Goal: Register for event/course

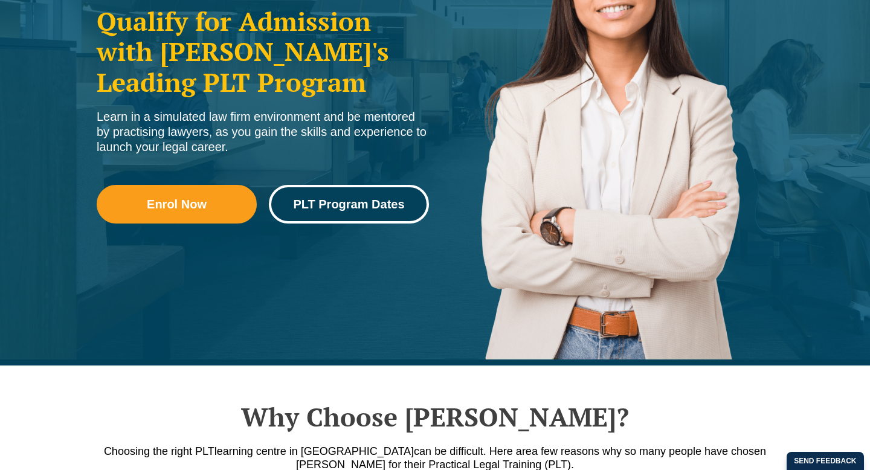
click at [367, 205] on span "PLT Program Dates" at bounding box center [348, 204] width 111 height 12
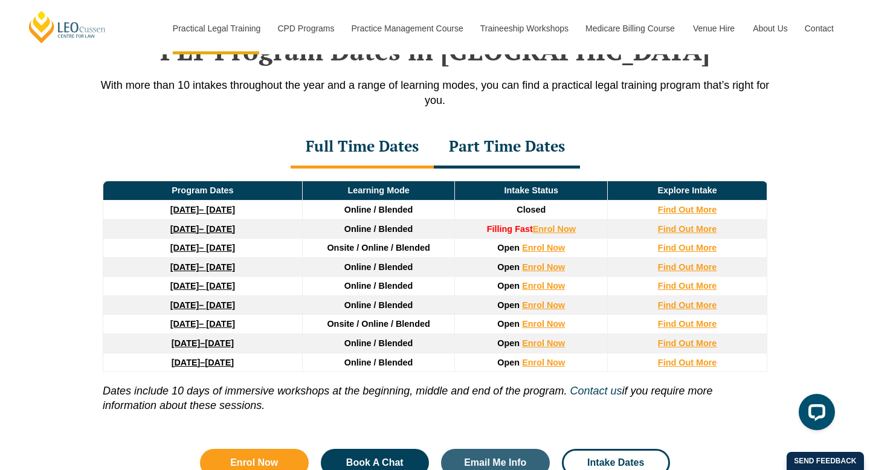
scroll to position [1601, 0]
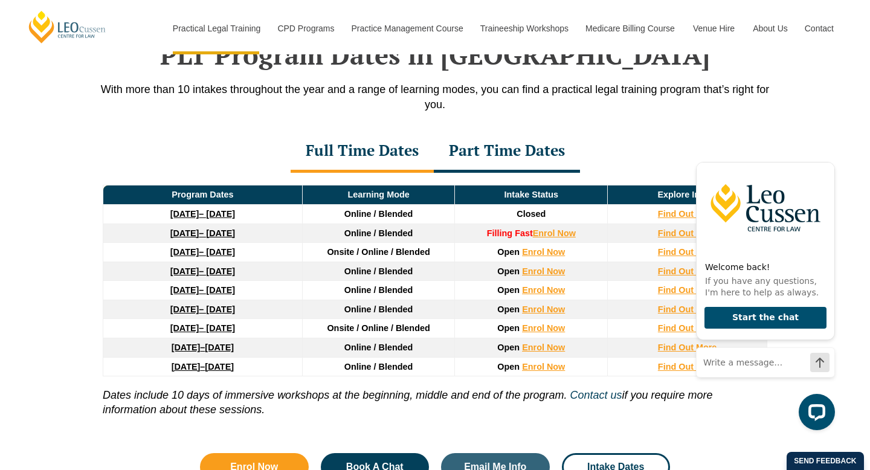
scroll to position [1595, 0]
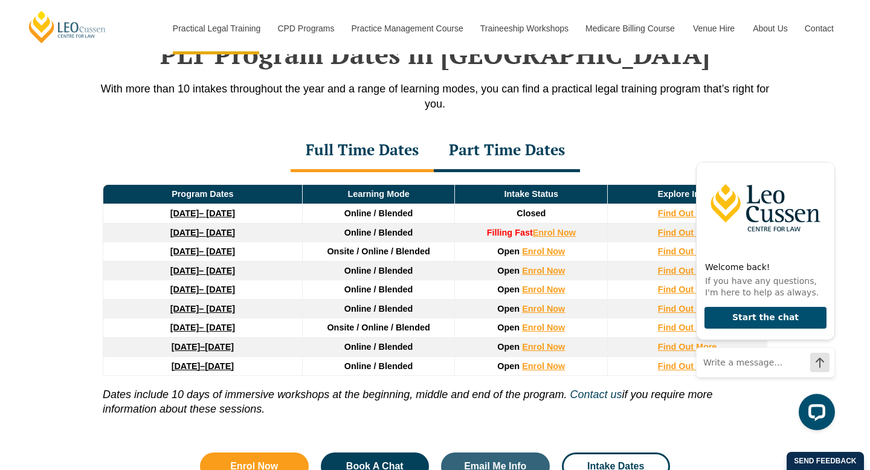
click at [411, 413] on p "Dates include 10 days of immersive workshops at the beginning, middle and end o…" at bounding box center [435, 396] width 665 height 40
click at [828, 152] on icon "Hide greeting" at bounding box center [828, 152] width 7 height 7
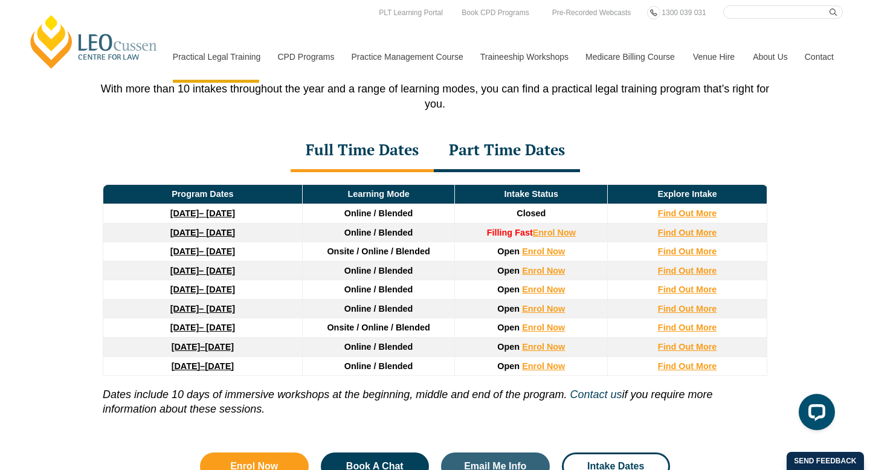
click at [483, 157] on div "Part Time Dates" at bounding box center [507, 151] width 146 height 42
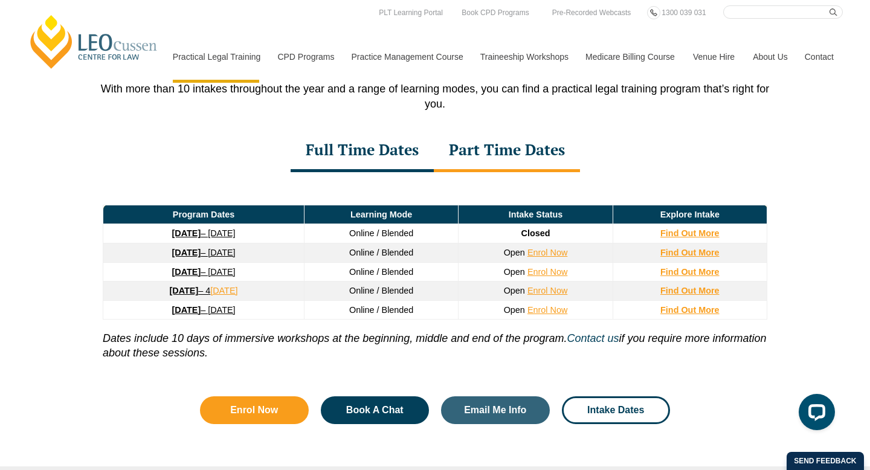
click at [380, 164] on div "Full Time Dates" at bounding box center [362, 151] width 143 height 42
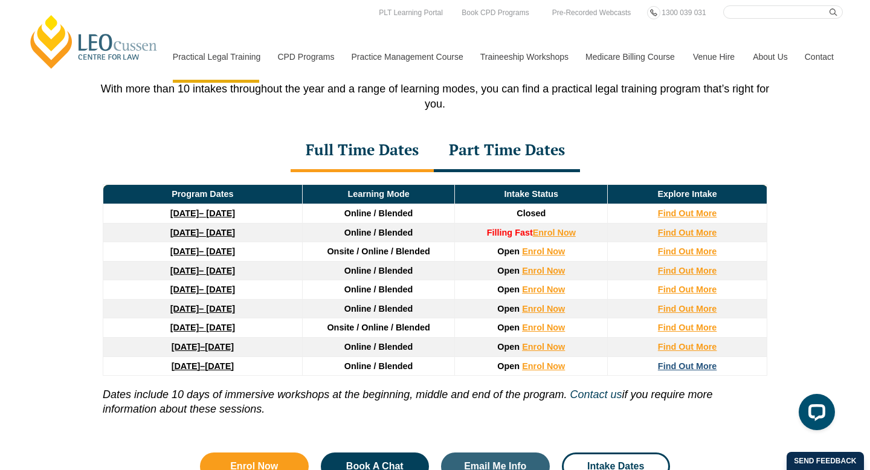
click at [701, 367] on strong "Find Out More" at bounding box center [687, 366] width 59 height 10
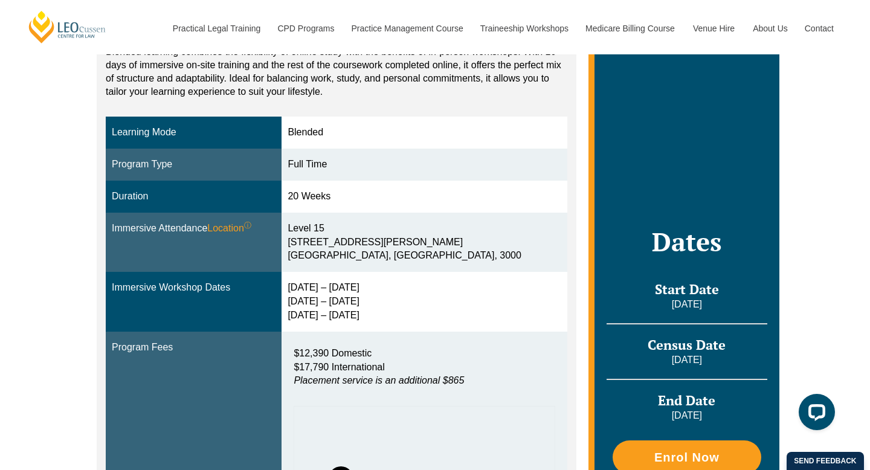
scroll to position [172, 0]
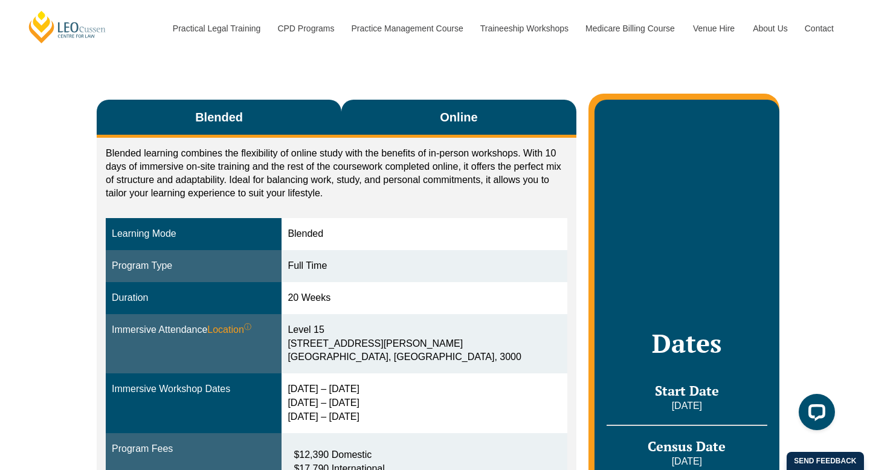
click at [406, 129] on button "Online" at bounding box center [459, 119] width 235 height 38
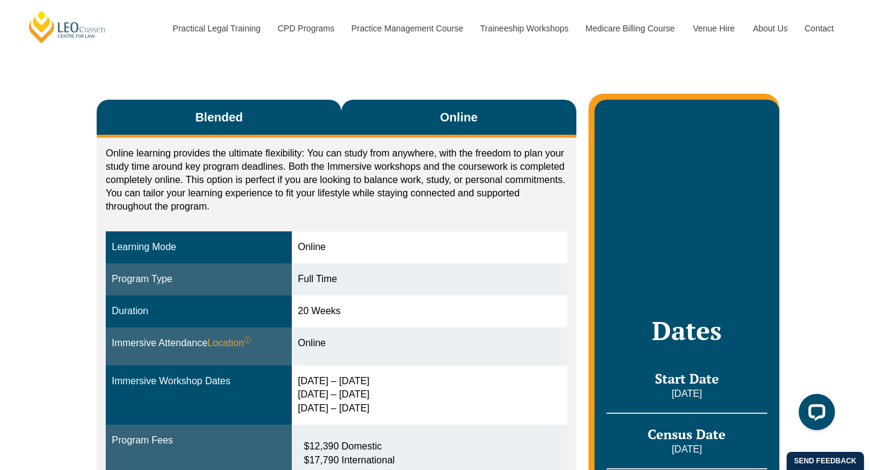
click at [292, 126] on button "Blended" at bounding box center [219, 119] width 245 height 38
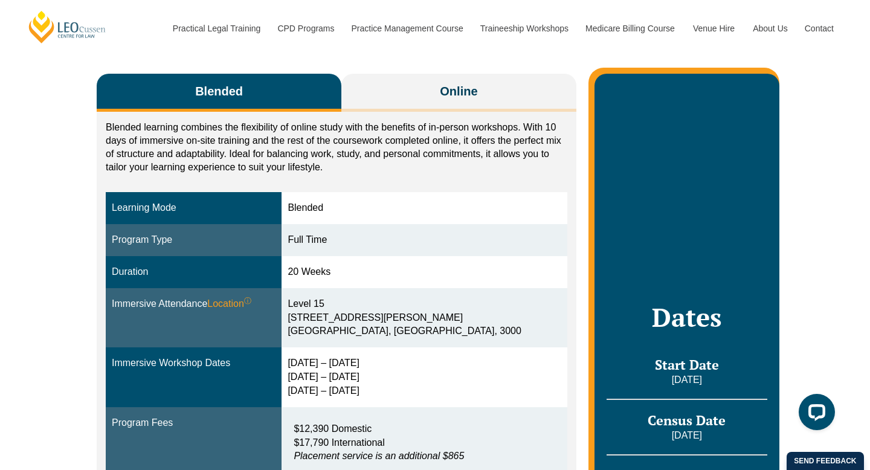
scroll to position [0, 0]
